Goal: Navigation & Orientation: Find specific page/section

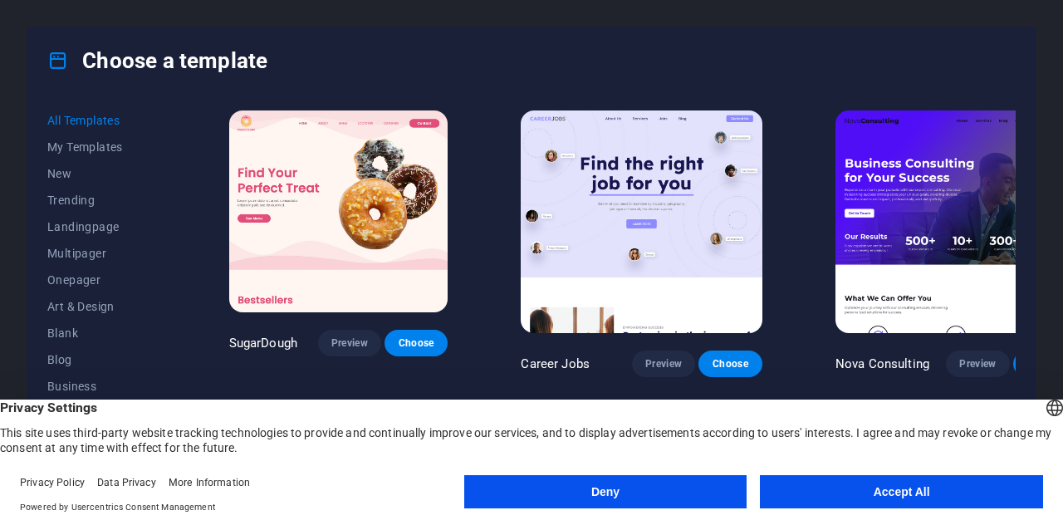
click at [799, 495] on button "Accept All" at bounding box center [901, 491] width 283 height 33
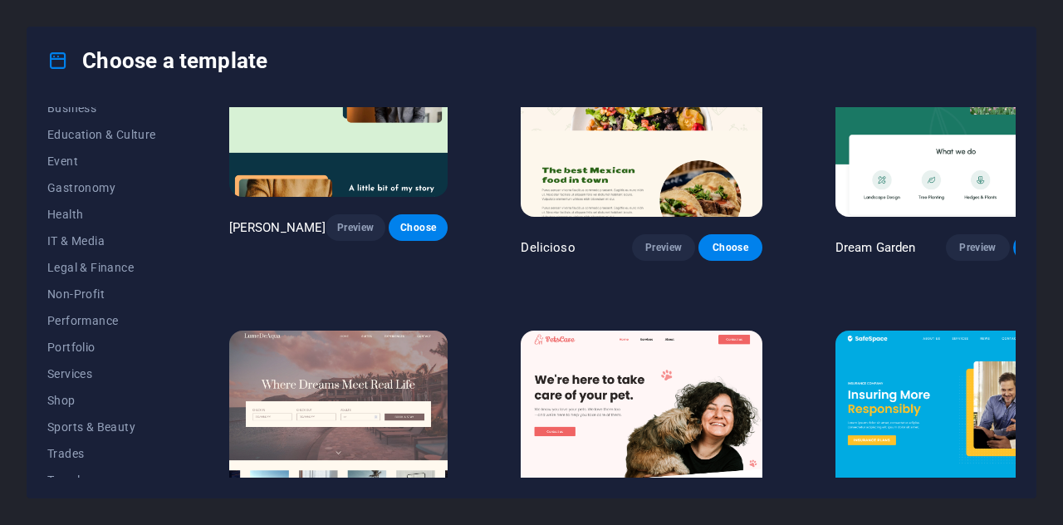
scroll to position [320, 0]
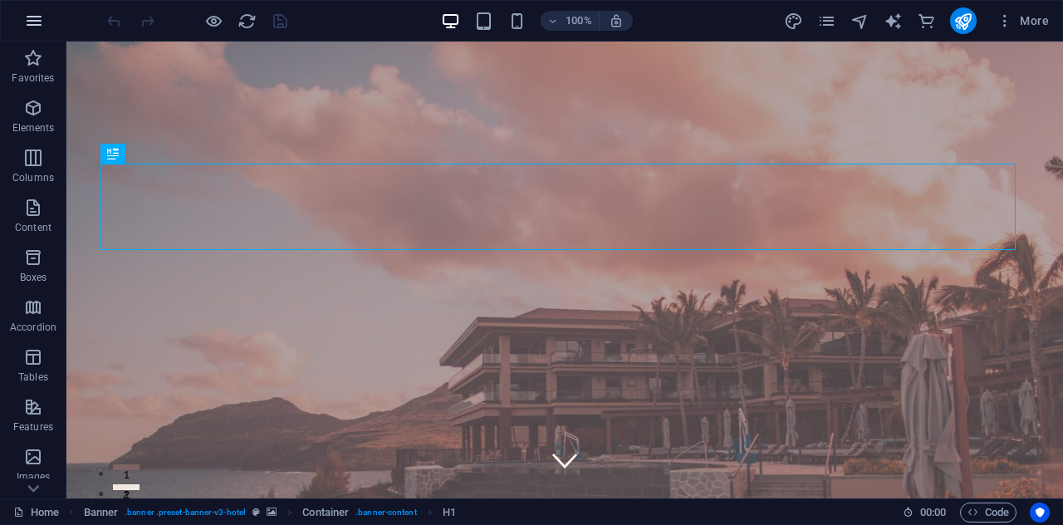
click at [31, 11] on icon "button" at bounding box center [34, 21] width 20 height 20
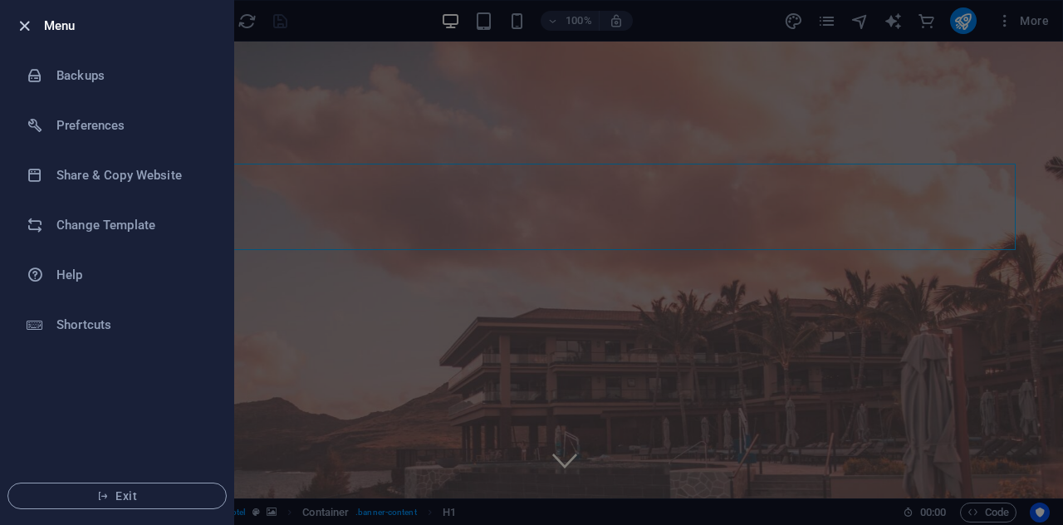
click at [28, 28] on icon "button" at bounding box center [24, 26] width 19 height 19
